Goal: Information Seeking & Learning: Learn about a topic

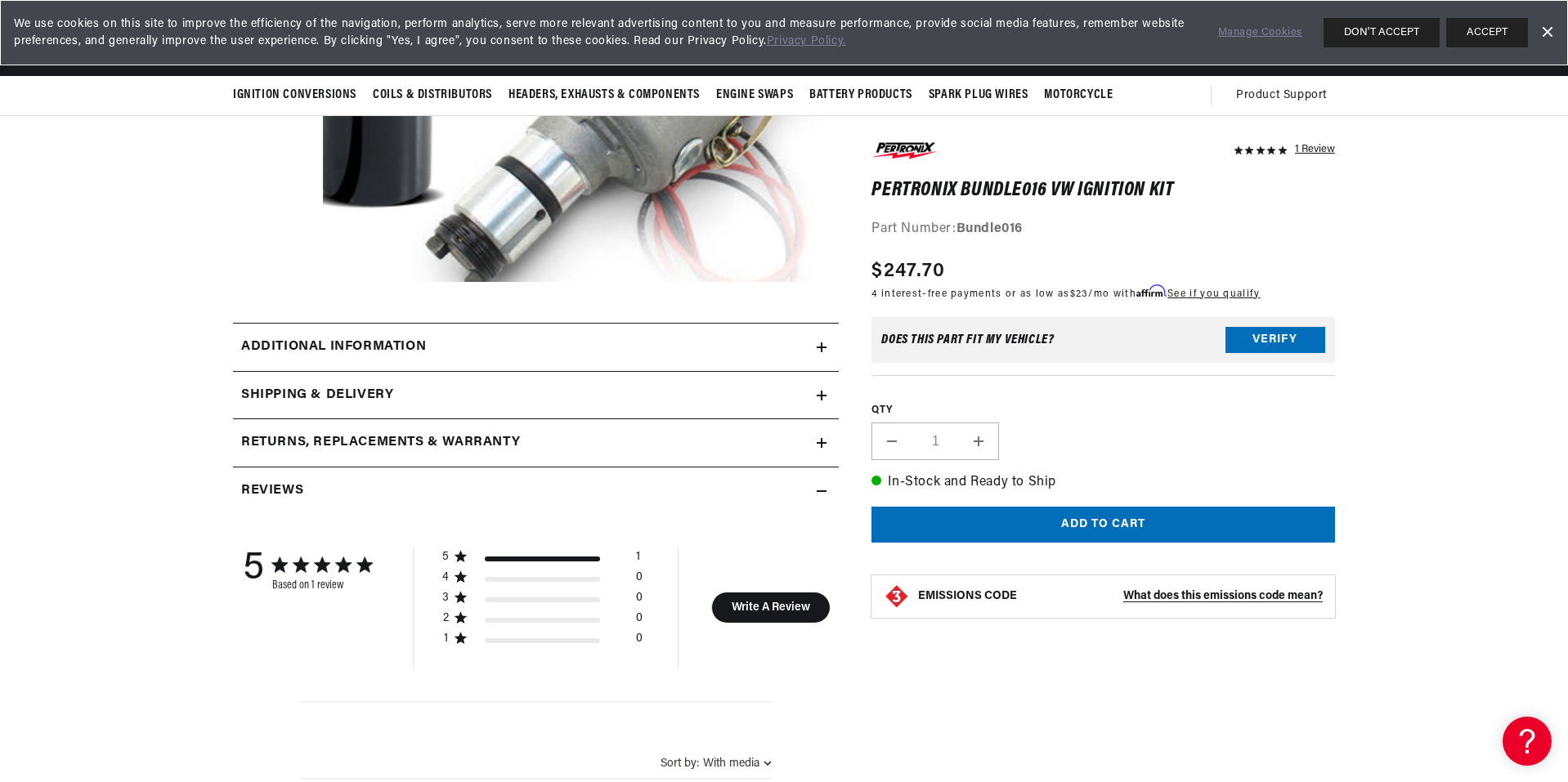
scroll to position [354, 0]
click at [320, 343] on h2 "Additional information" at bounding box center [334, 348] width 185 height 21
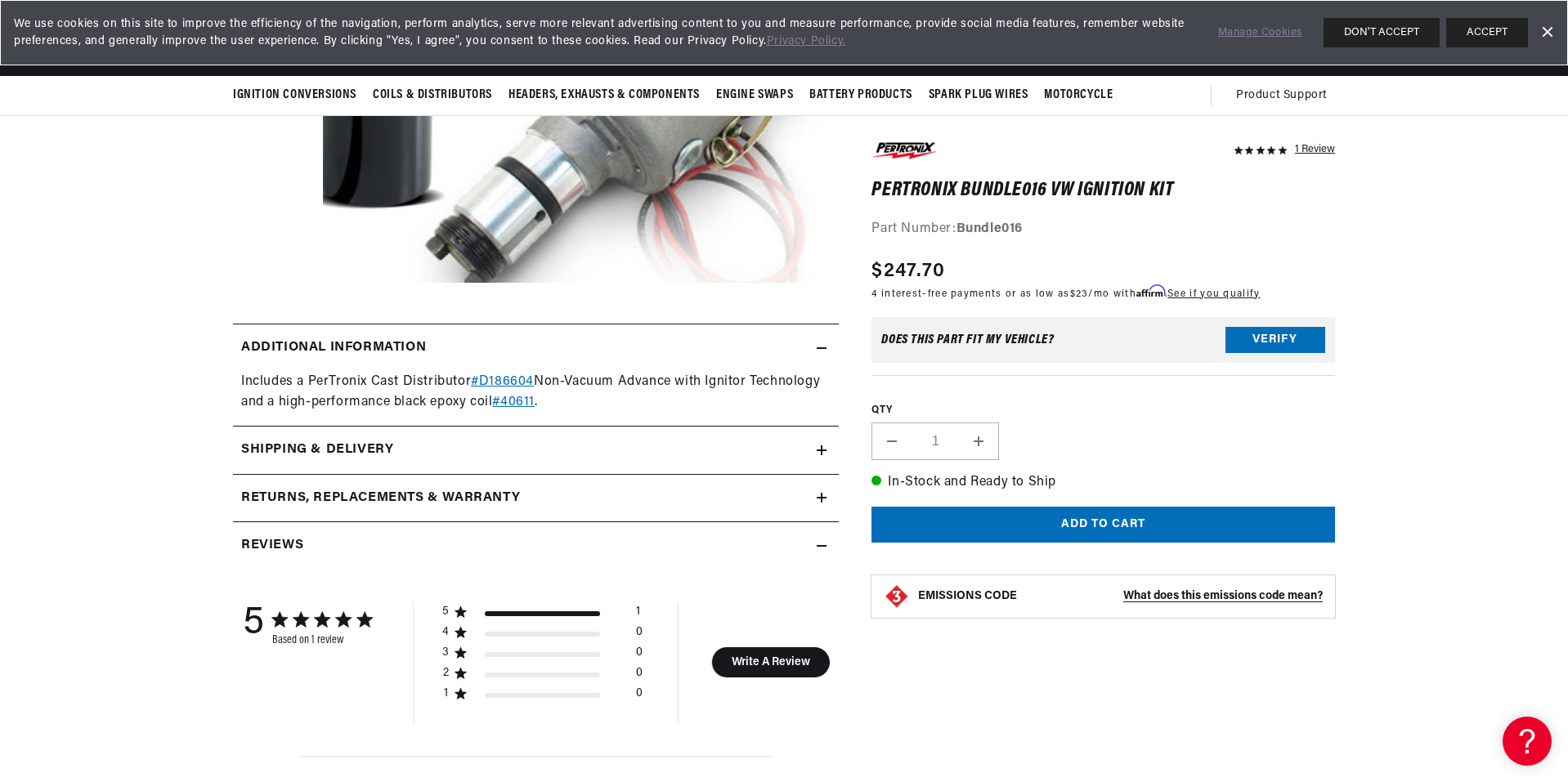
click at [322, 346] on h2 "Additional information" at bounding box center [334, 348] width 185 height 21
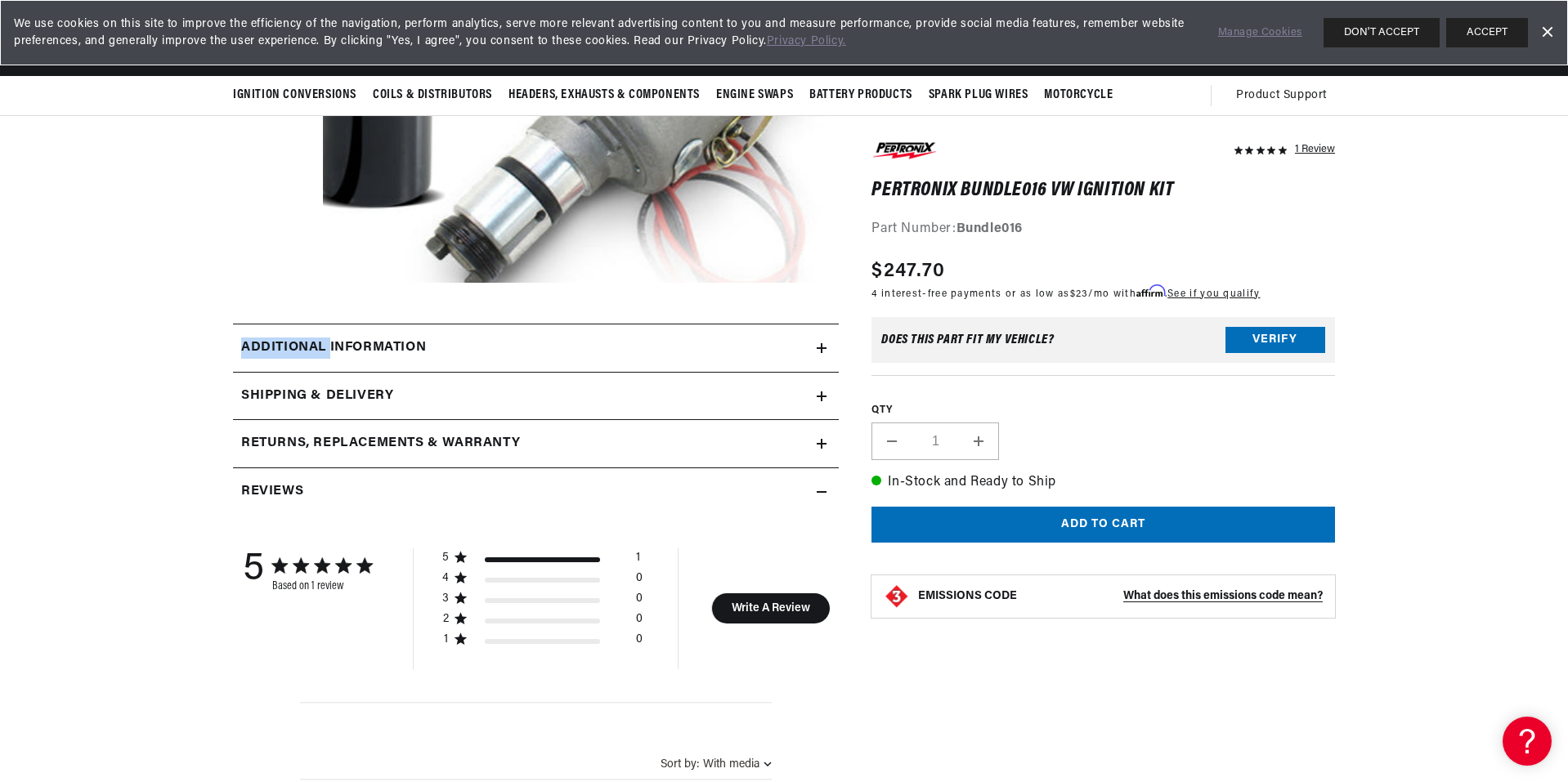
click at [322, 346] on h2 "Additional information" at bounding box center [334, 348] width 185 height 21
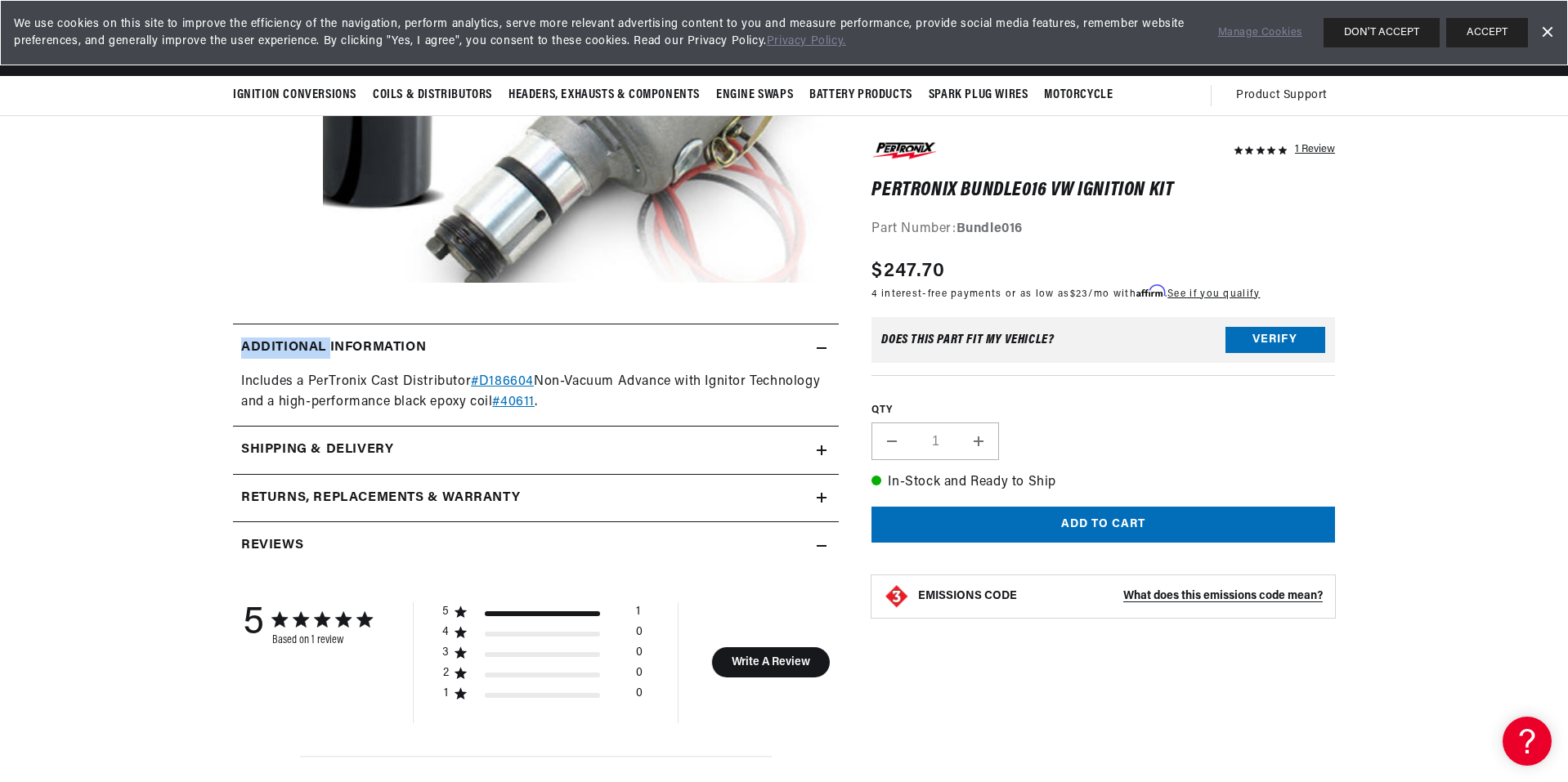
click at [322, 346] on h2 "Additional information" at bounding box center [334, 348] width 185 height 21
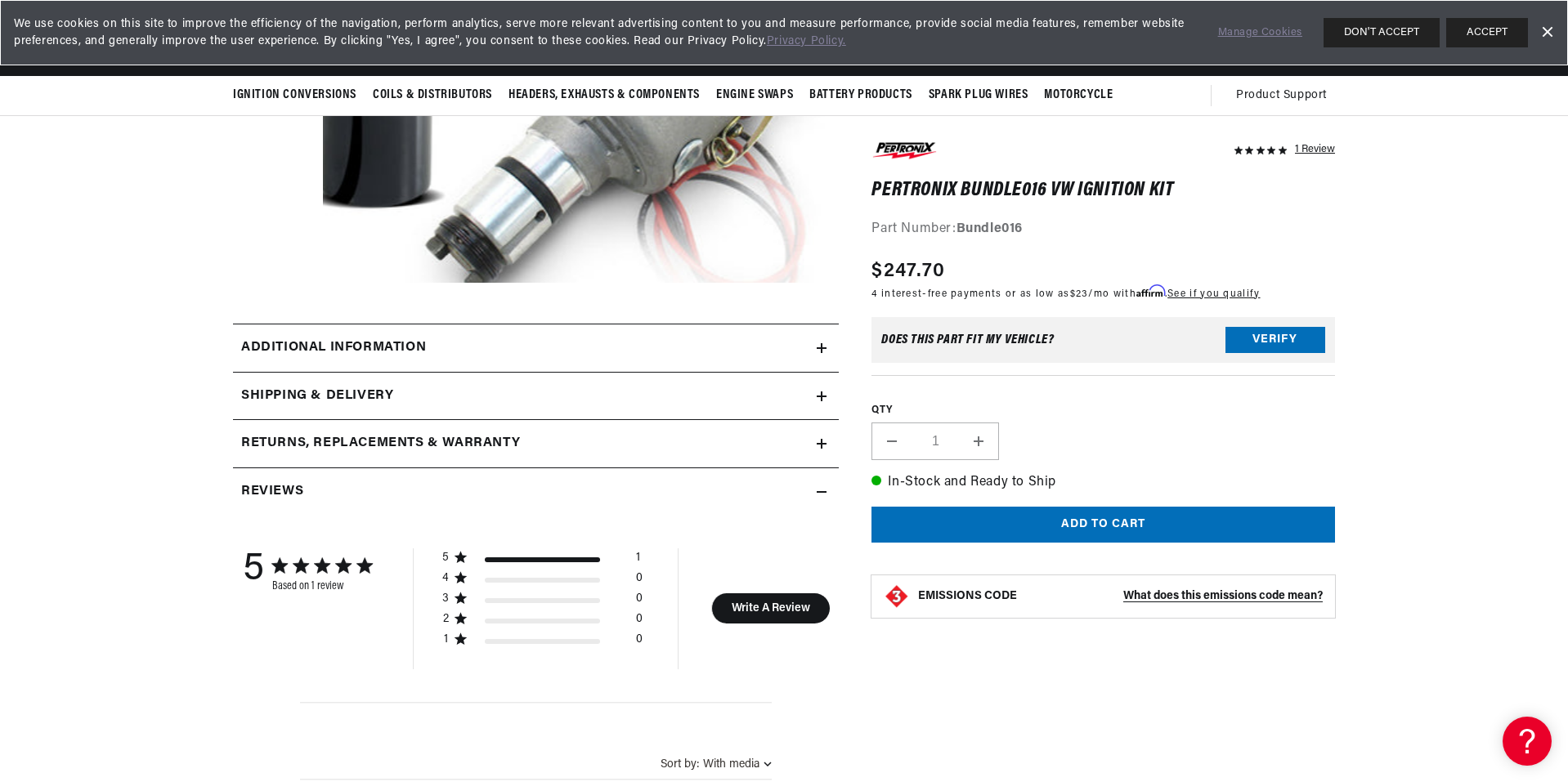
click at [314, 388] on h2 "Shipping & Delivery" at bounding box center [317, 396] width 152 height 21
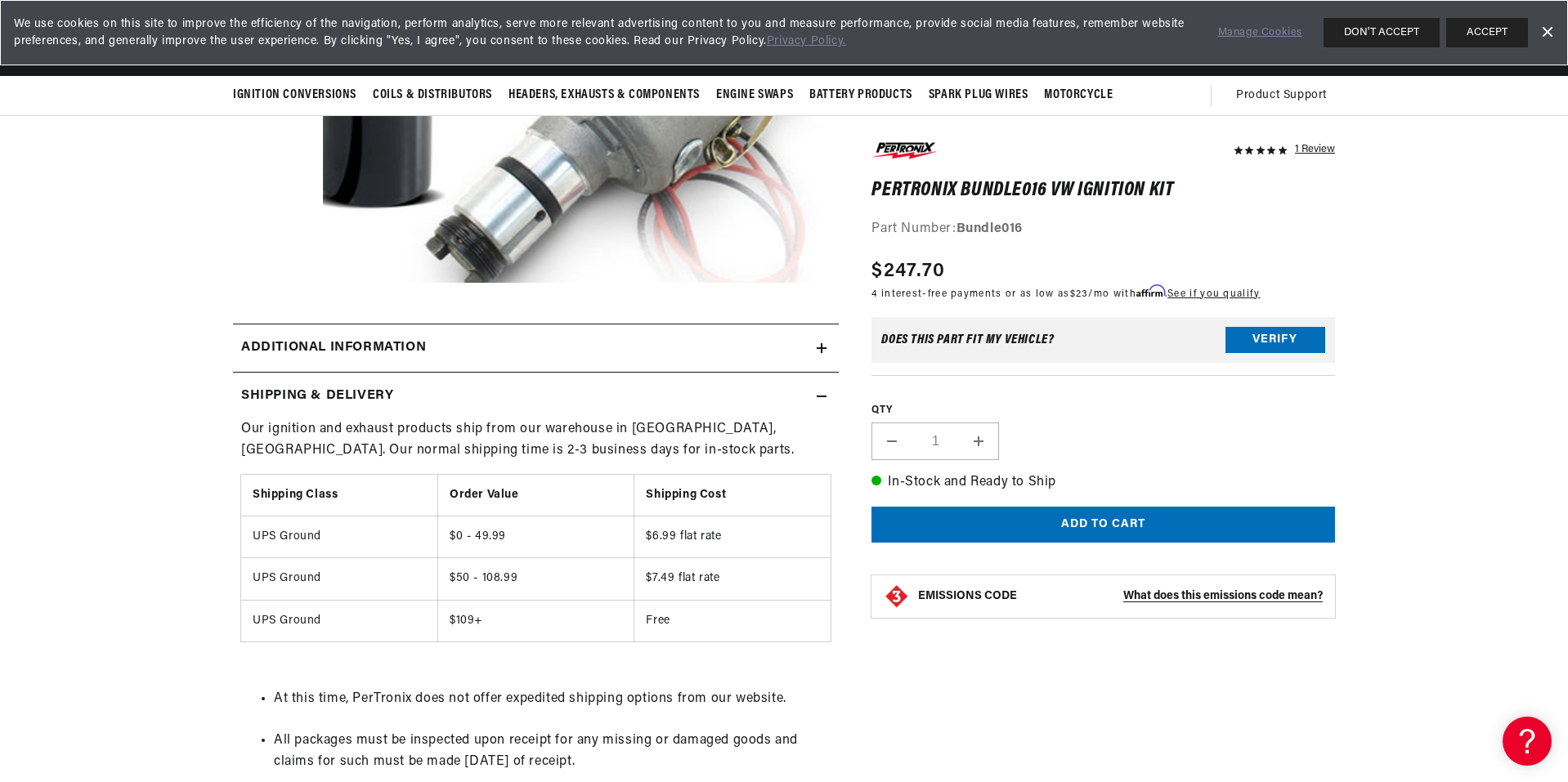
scroll to position [0, 0]
click at [325, 392] on h2 "Shipping & Delivery" at bounding box center [317, 396] width 152 height 21
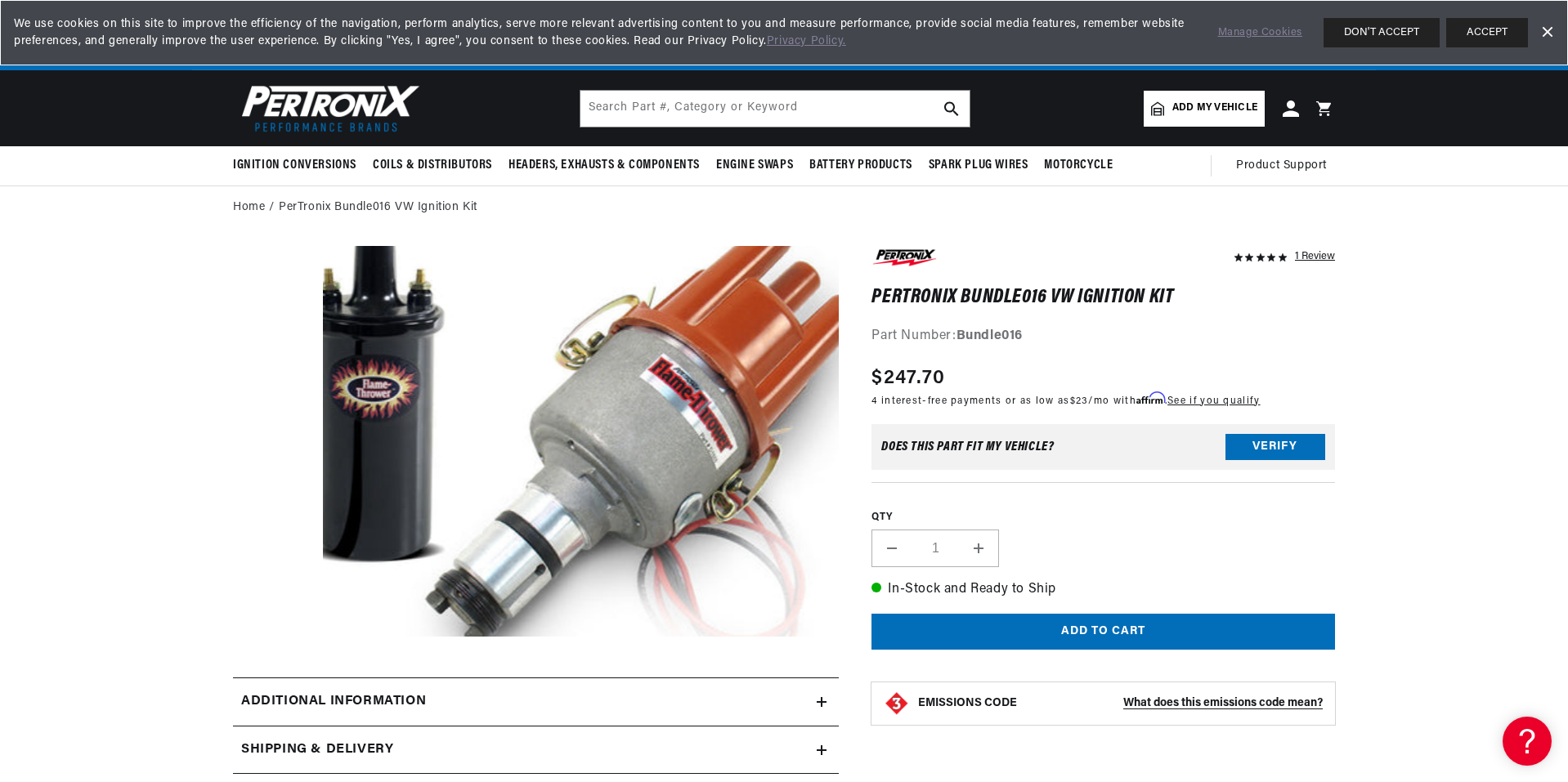
click at [272, 676] on button "Open media 1 in modal" at bounding box center [272, 676] width 0 height 0
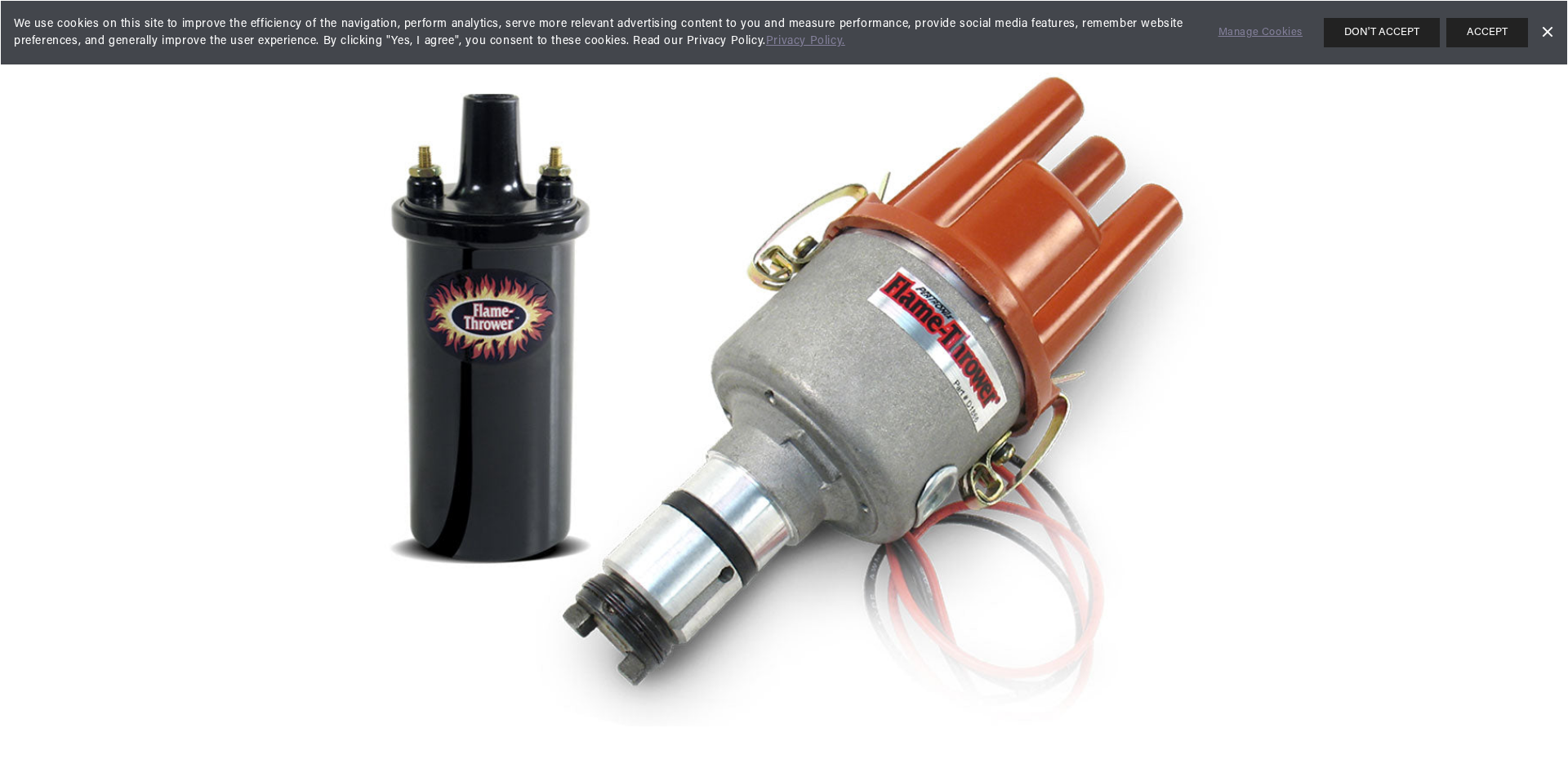
click at [1541, 34] on link "Dismiss Banner" at bounding box center [1547, 32] width 25 height 25
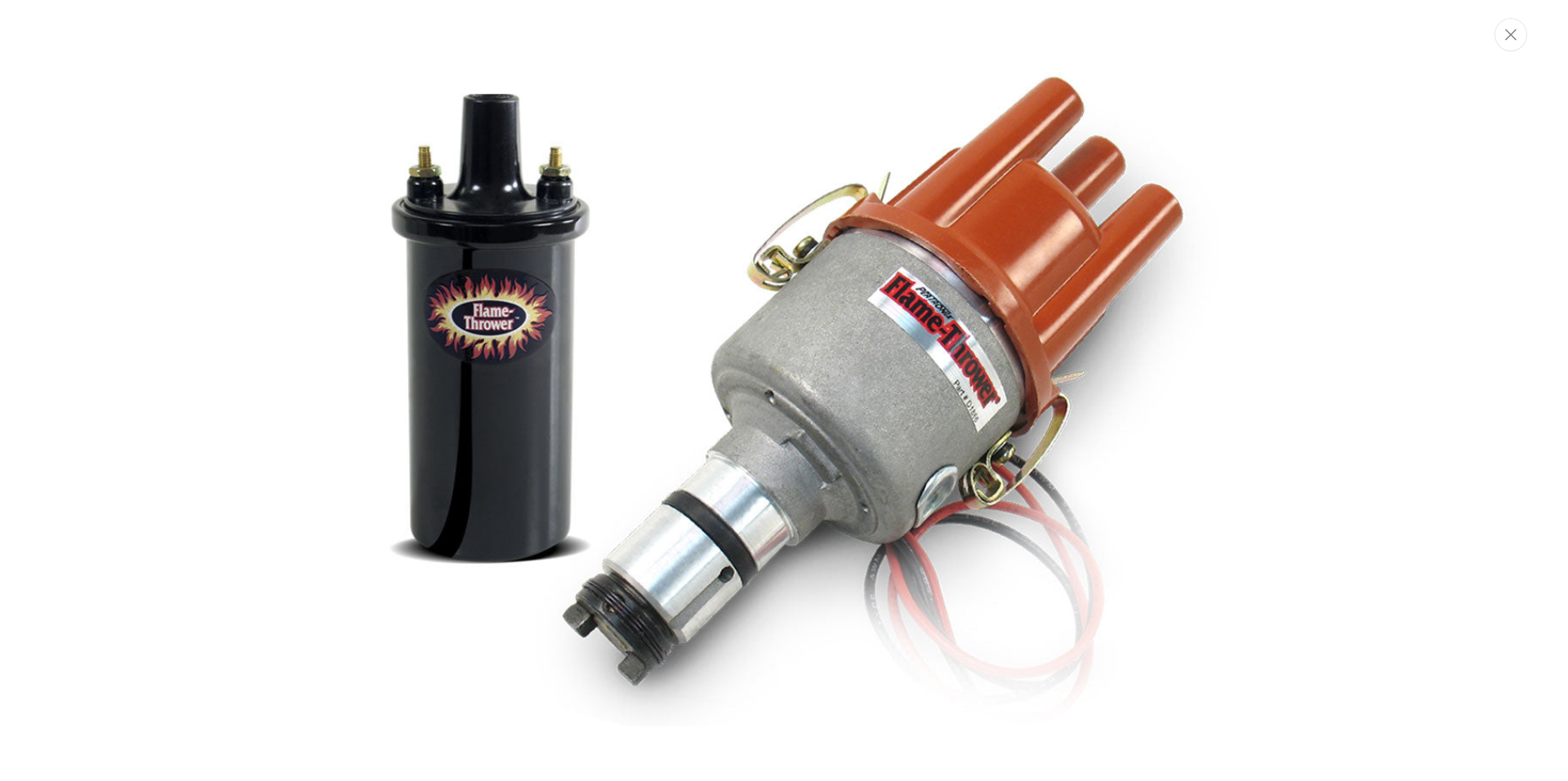
click at [1505, 32] on button "Close" at bounding box center [1511, 35] width 33 height 34
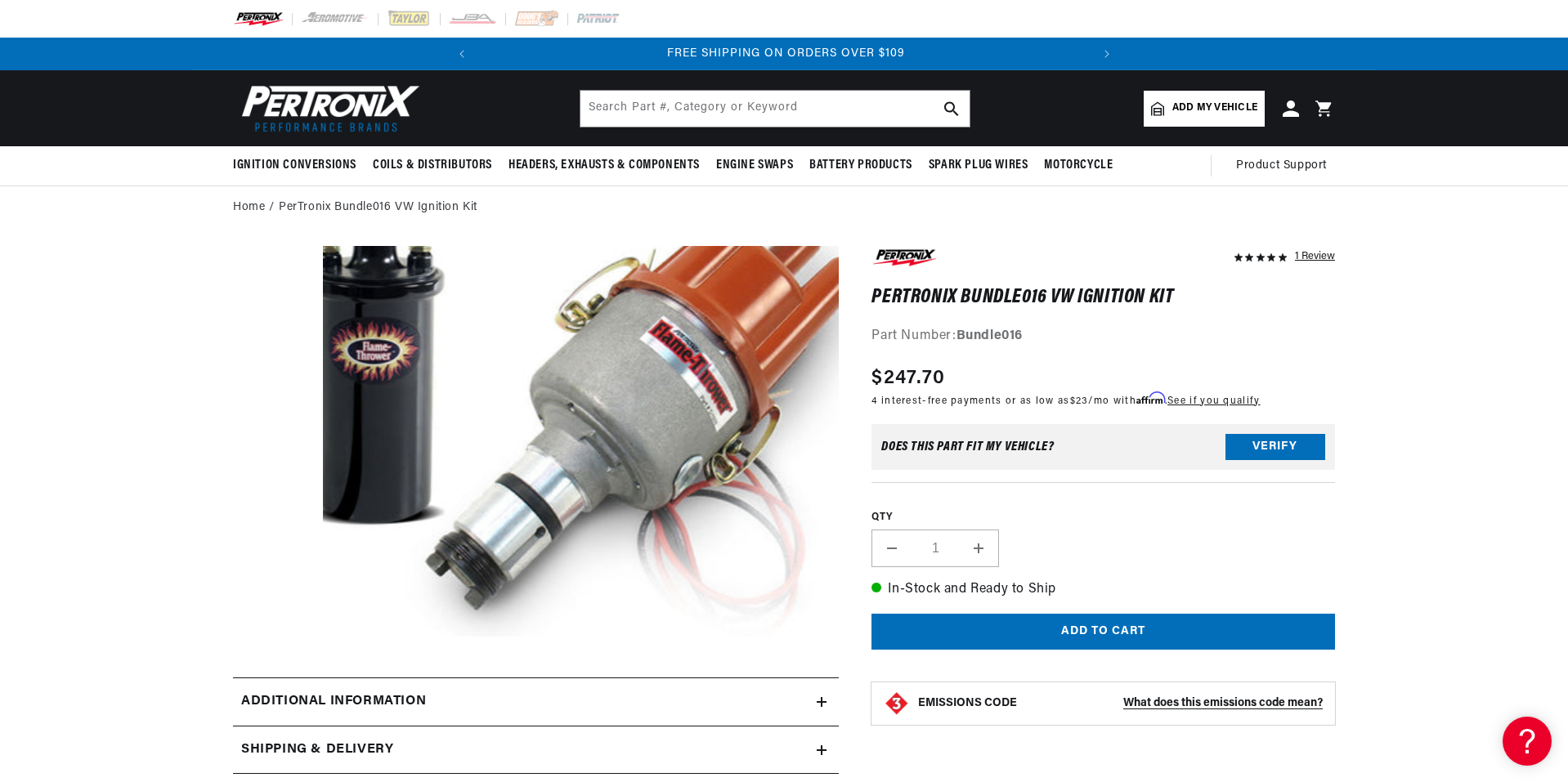
scroll to position [39, 0]
